Goal: Information Seeking & Learning: Find specific fact

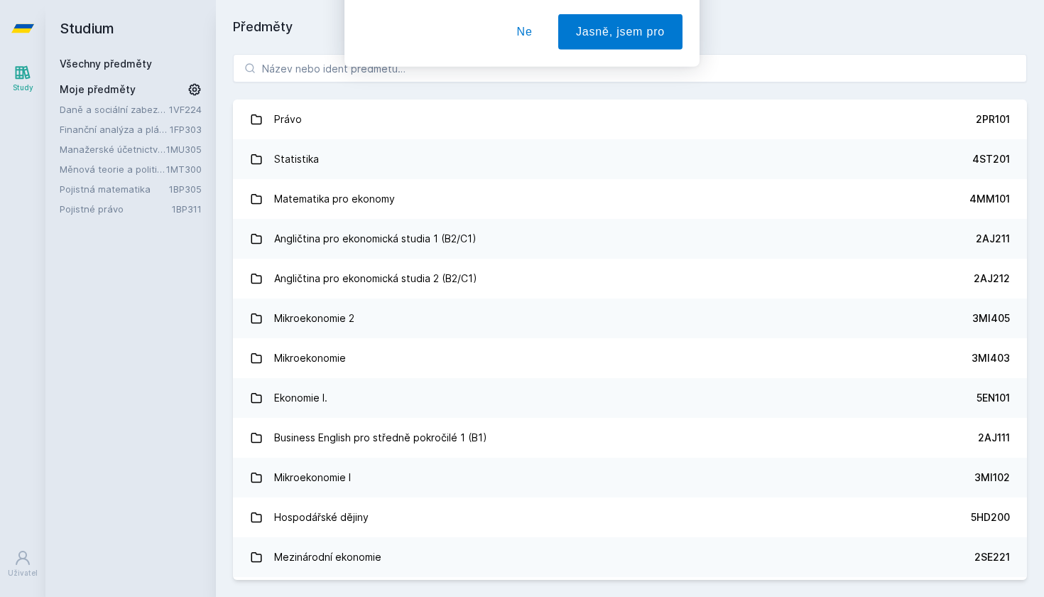
click at [526, 92] on button "Ne" at bounding box center [524, 92] width 51 height 36
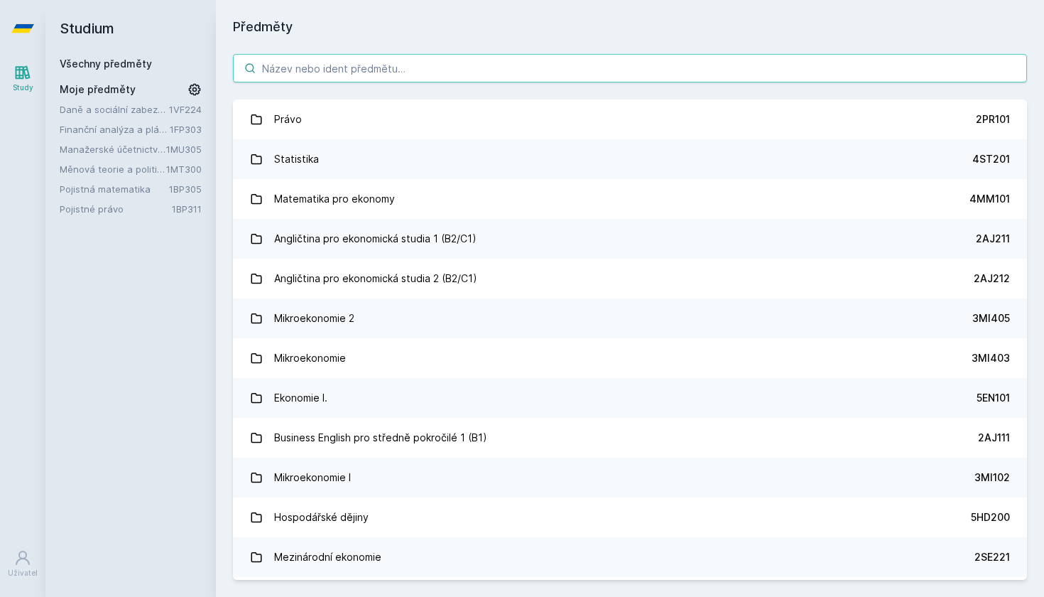
click at [524, 72] on input "search" at bounding box center [630, 68] width 794 height 28
click at [620, 64] on input "search" at bounding box center [630, 68] width 794 height 28
paste input "1VF409"
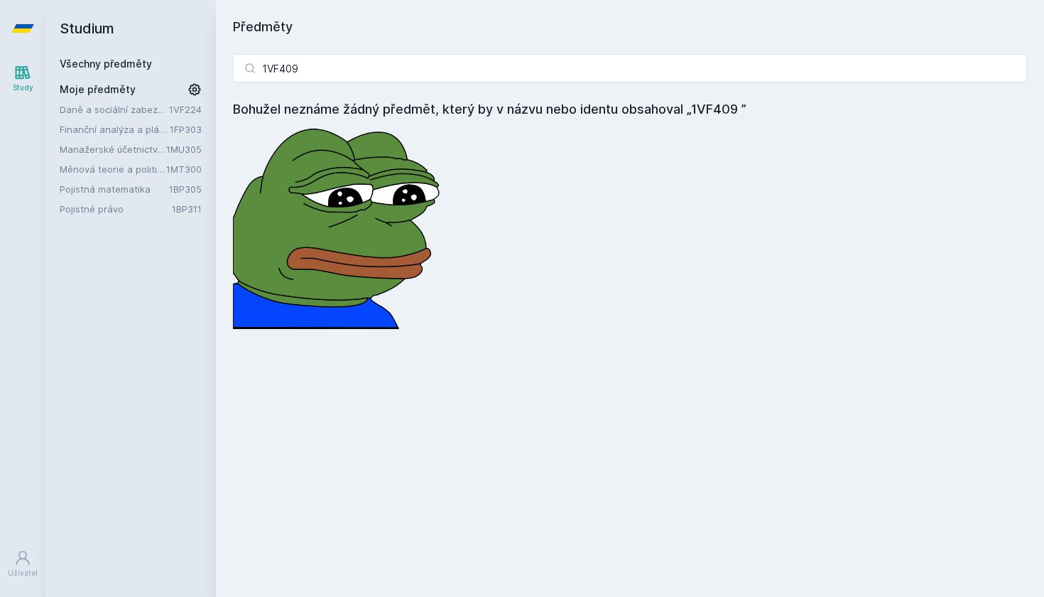
click at [185, 48] on h2 "Studium" at bounding box center [131, 28] width 142 height 57
drag, startPoint x: 336, startPoint y: 80, endPoint x: 189, endPoint y: 72, distance: 147.3
click at [189, 72] on div "Studium Všechny předměty Moje předměty Daně a sociální zabezpečení 1VF224 Finan…" at bounding box center [544, 298] width 999 height 597
paste input "FU444"
drag, startPoint x: 300, startPoint y: 70, endPoint x: 220, endPoint y: 69, distance: 80.3
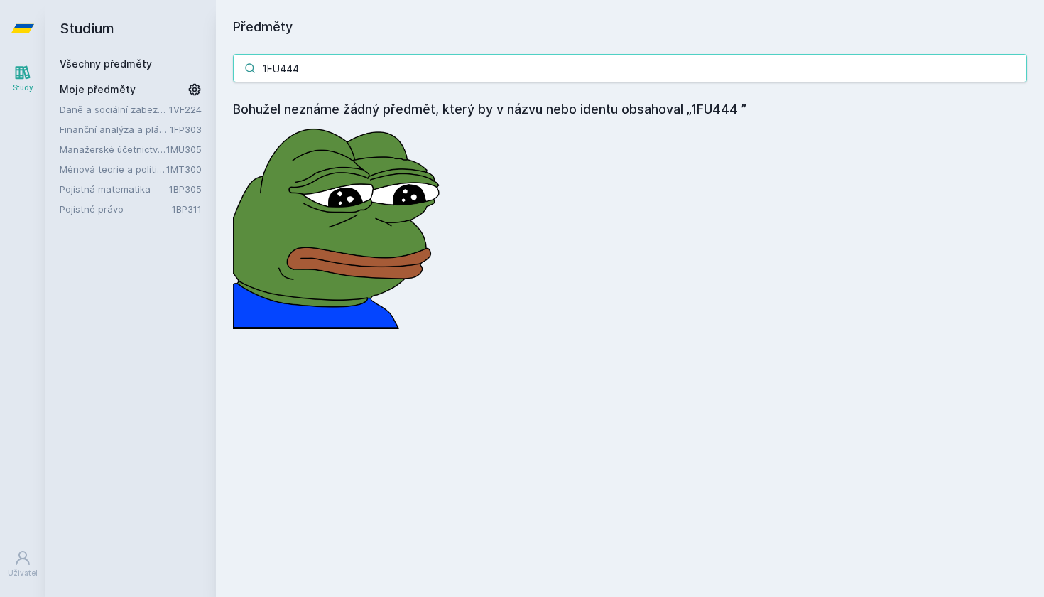
click at [220, 69] on div "1FU444 Bohužel neznáme žádný předmět, který by v názvu nebo identu obsahoval „1…" at bounding box center [630, 191] width 828 height 309
paste input "4IZ569"
drag, startPoint x: 303, startPoint y: 75, endPoint x: 215, endPoint y: 74, distance: 88.1
click at [215, 74] on div "Studium Všechny předměty Moje předměty Daně a sociální zabezpečení 1VF224 Finan…" at bounding box center [544, 298] width 999 height 597
paste input "1FU440"
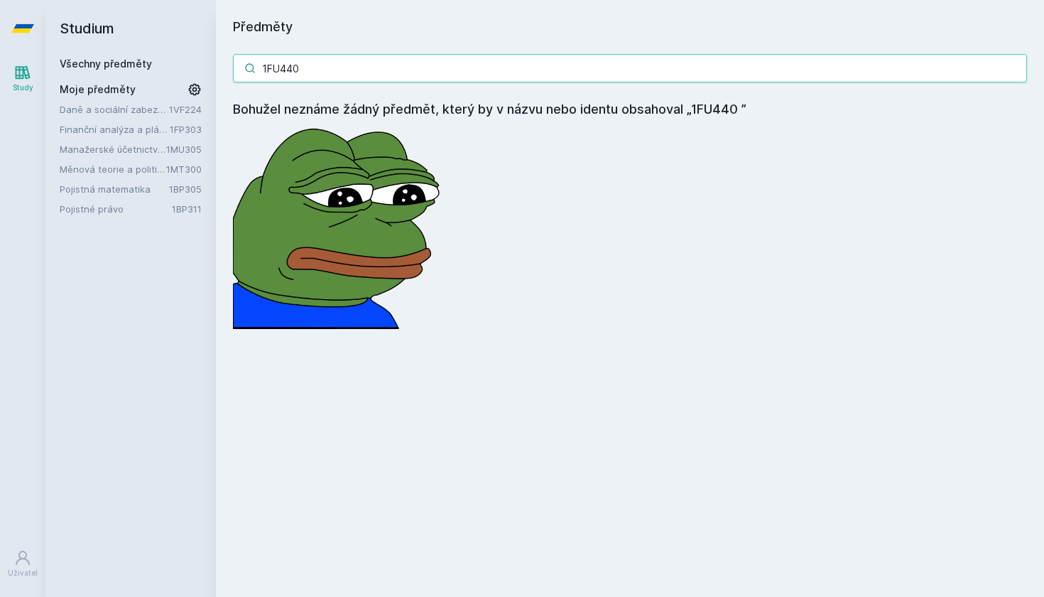
type input "1FU440"
click at [641, 67] on input "1FU440" at bounding box center [630, 68] width 794 height 28
click at [270, 15] on div "Předměty 1FU440 Bohužel neznáme žádný předmět, který by v názvu nebo identu obs…" at bounding box center [630, 298] width 828 height 597
click at [123, 65] on link "Všechny předměty" at bounding box center [106, 64] width 92 height 12
click at [124, 65] on link "Všechny předměty" at bounding box center [106, 64] width 92 height 12
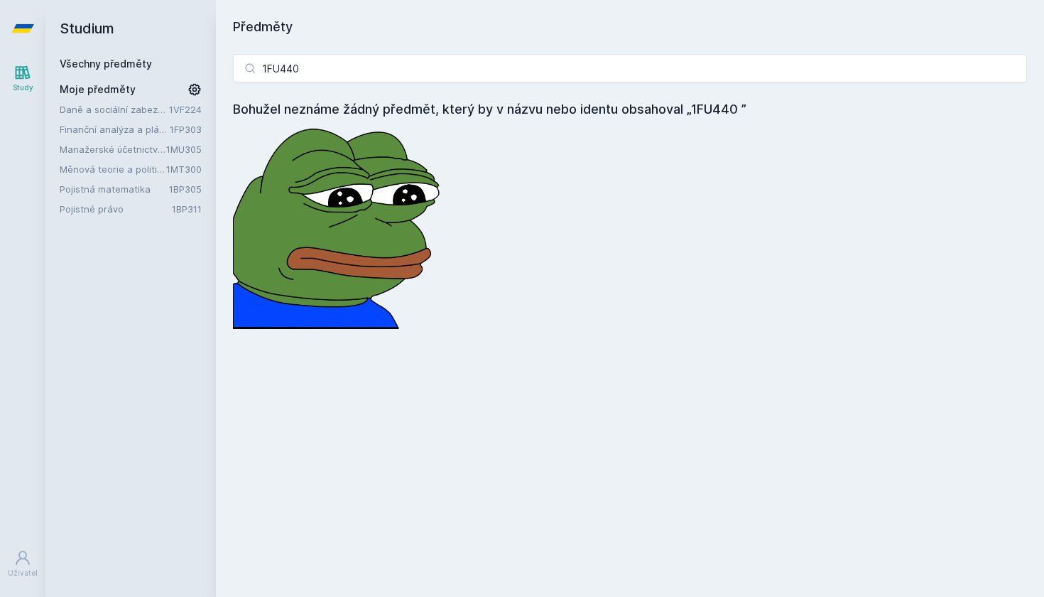
click at [12, 26] on icon at bounding box center [22, 28] width 23 height 57
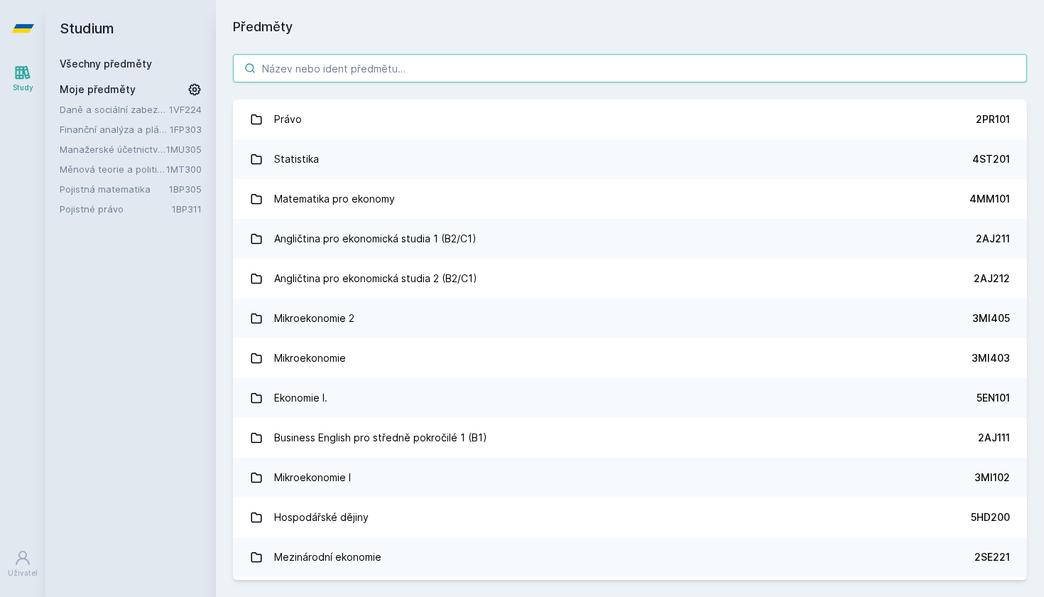
click at [576, 65] on input "search" at bounding box center [630, 68] width 794 height 28
paste input "1FU440"
type input "1FU440"
